Goal: Task Accomplishment & Management: Manage account settings

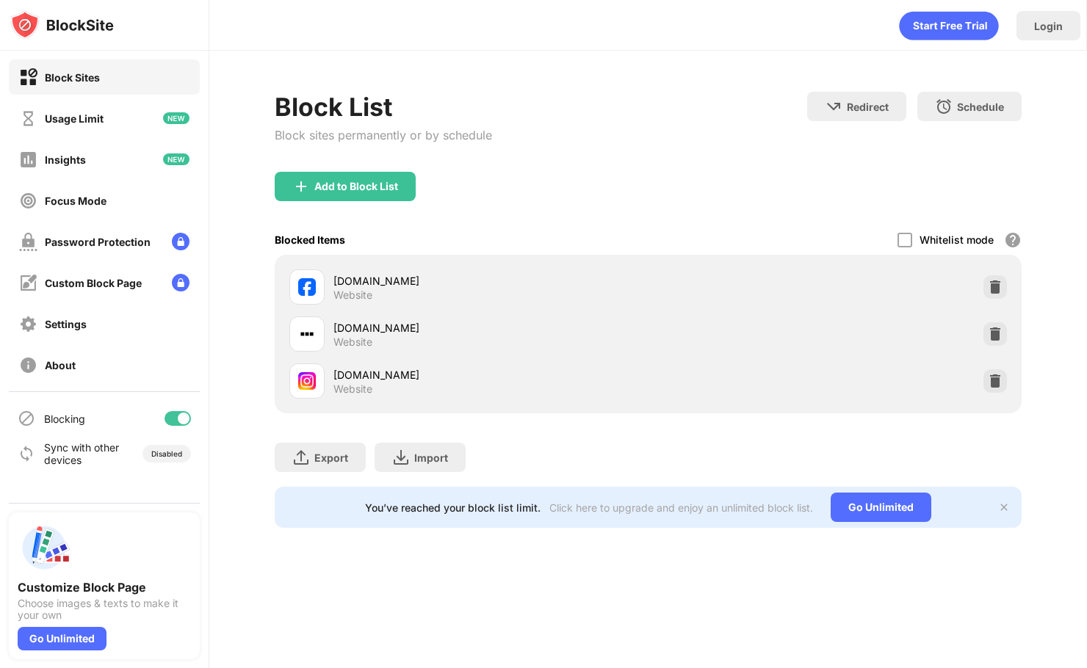
click at [186, 419] on div at bounding box center [184, 419] width 12 height 12
